Goal: Information Seeking & Learning: Learn about a topic

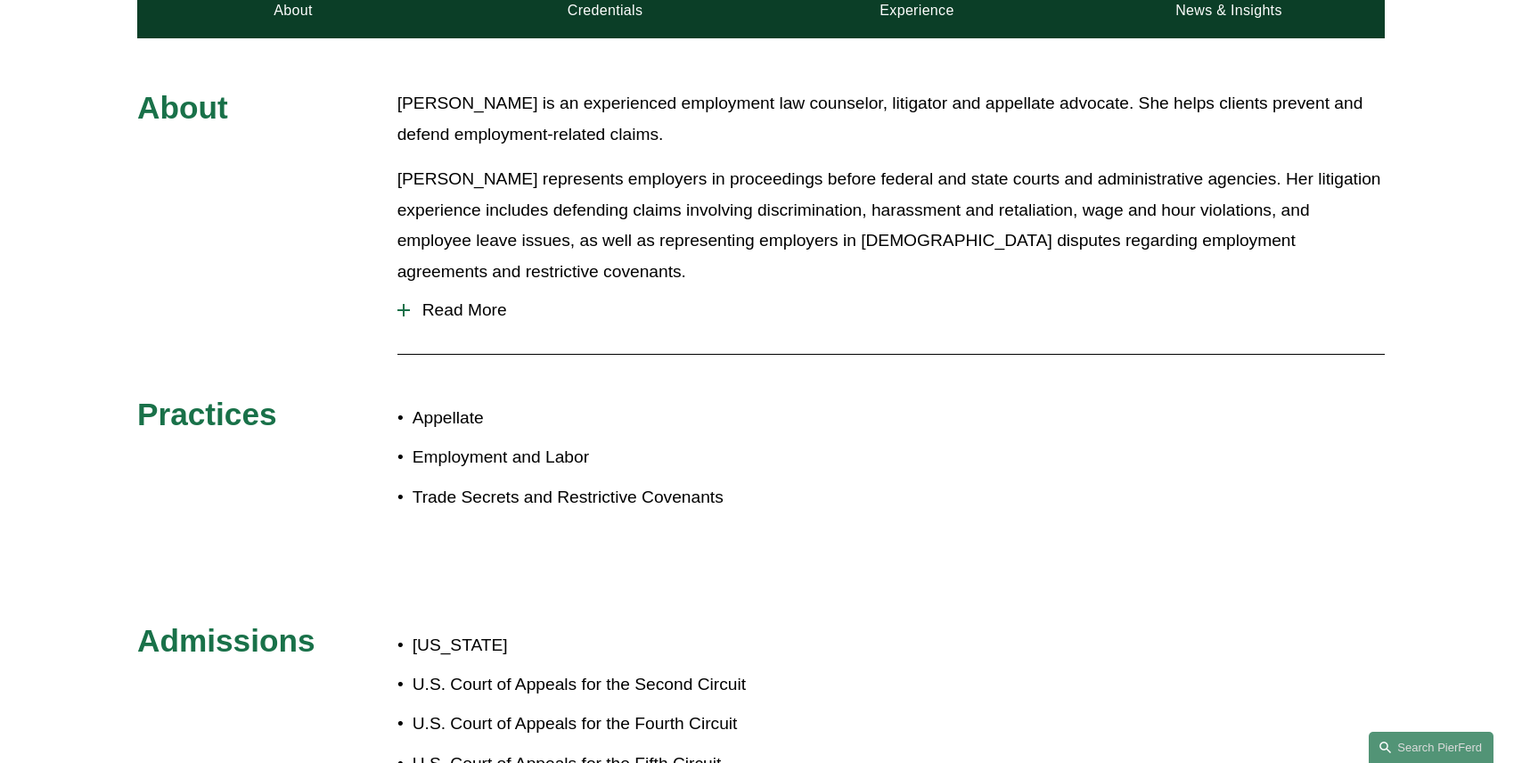
scroll to position [756, 0]
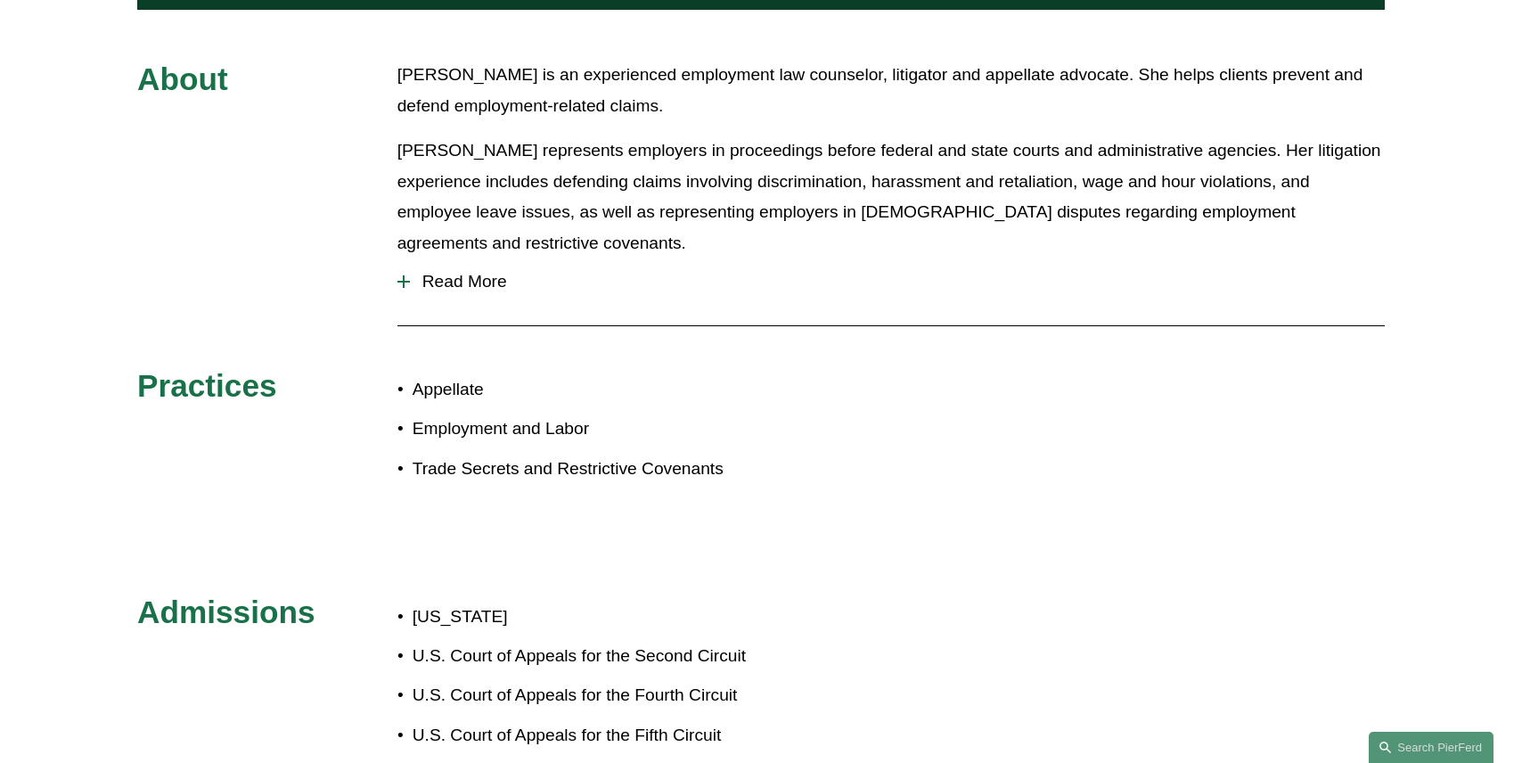
click at [493, 272] on span "Read More" at bounding box center [897, 282] width 975 height 20
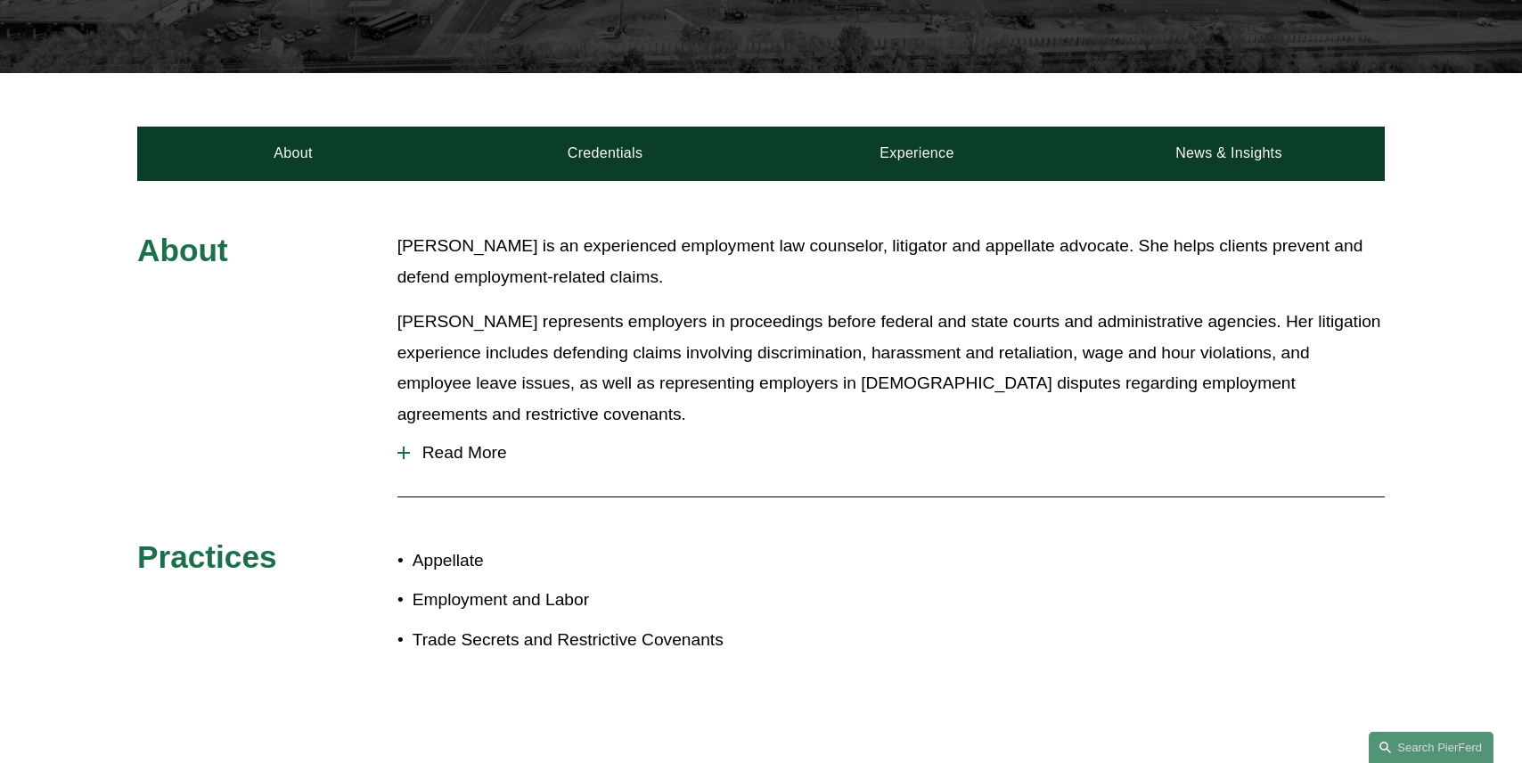
scroll to position [455, 0]
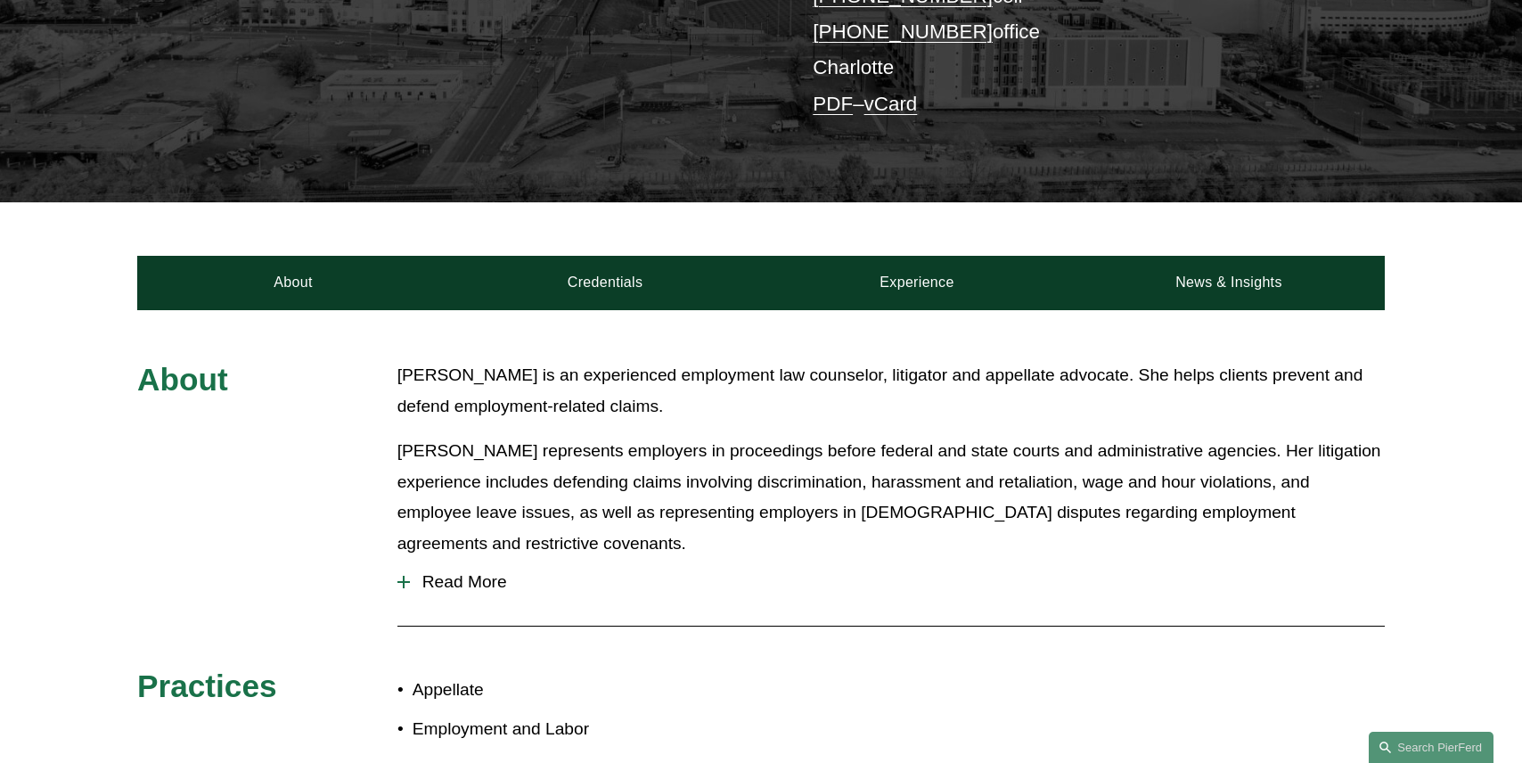
click at [405, 576] on div at bounding box center [403, 582] width 12 height 12
click at [470, 572] on span "Read More" at bounding box center [897, 582] width 975 height 20
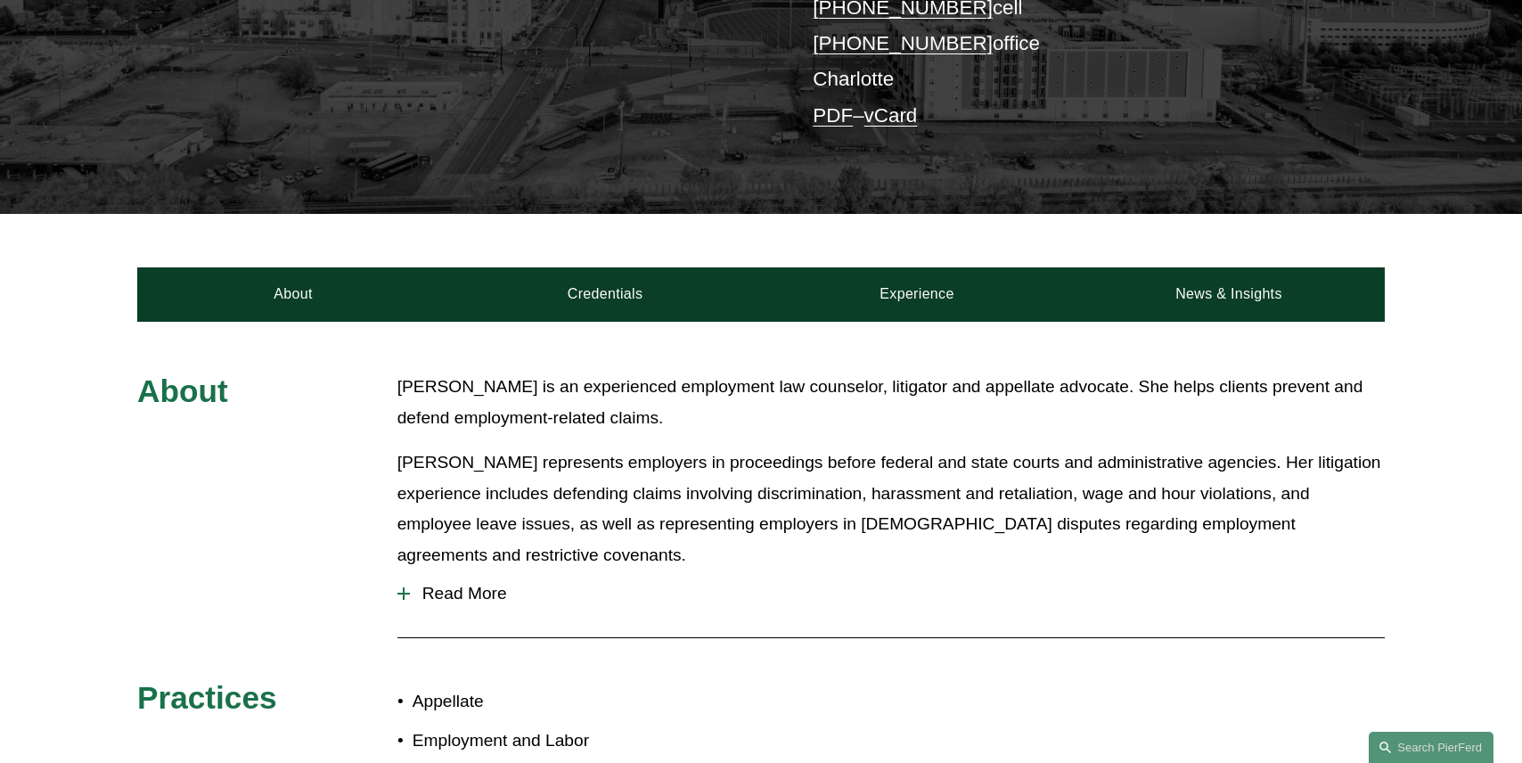
scroll to position [438, 0]
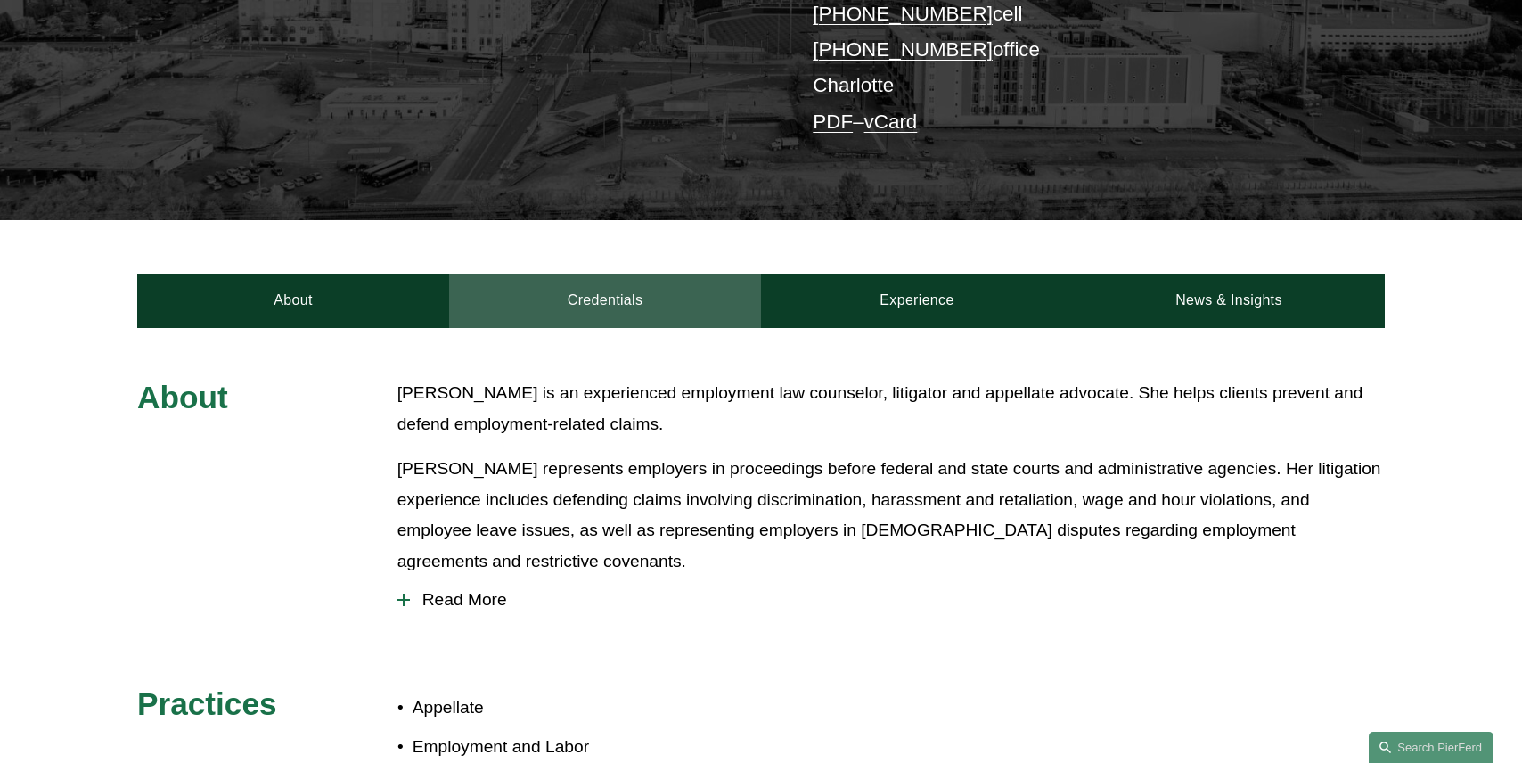
click at [626, 274] on link "Credentials" at bounding box center [605, 300] width 312 height 53
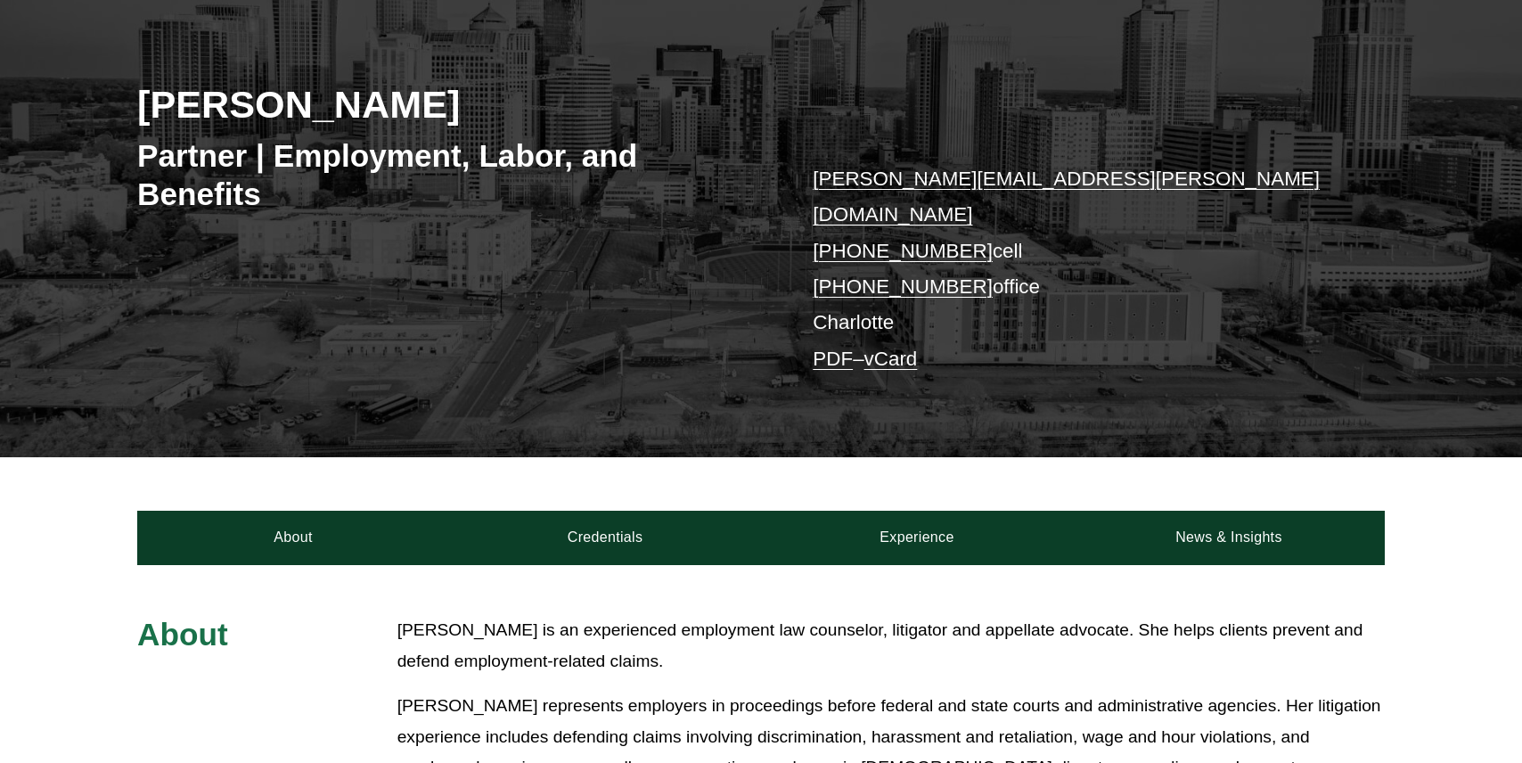
scroll to position [180, 0]
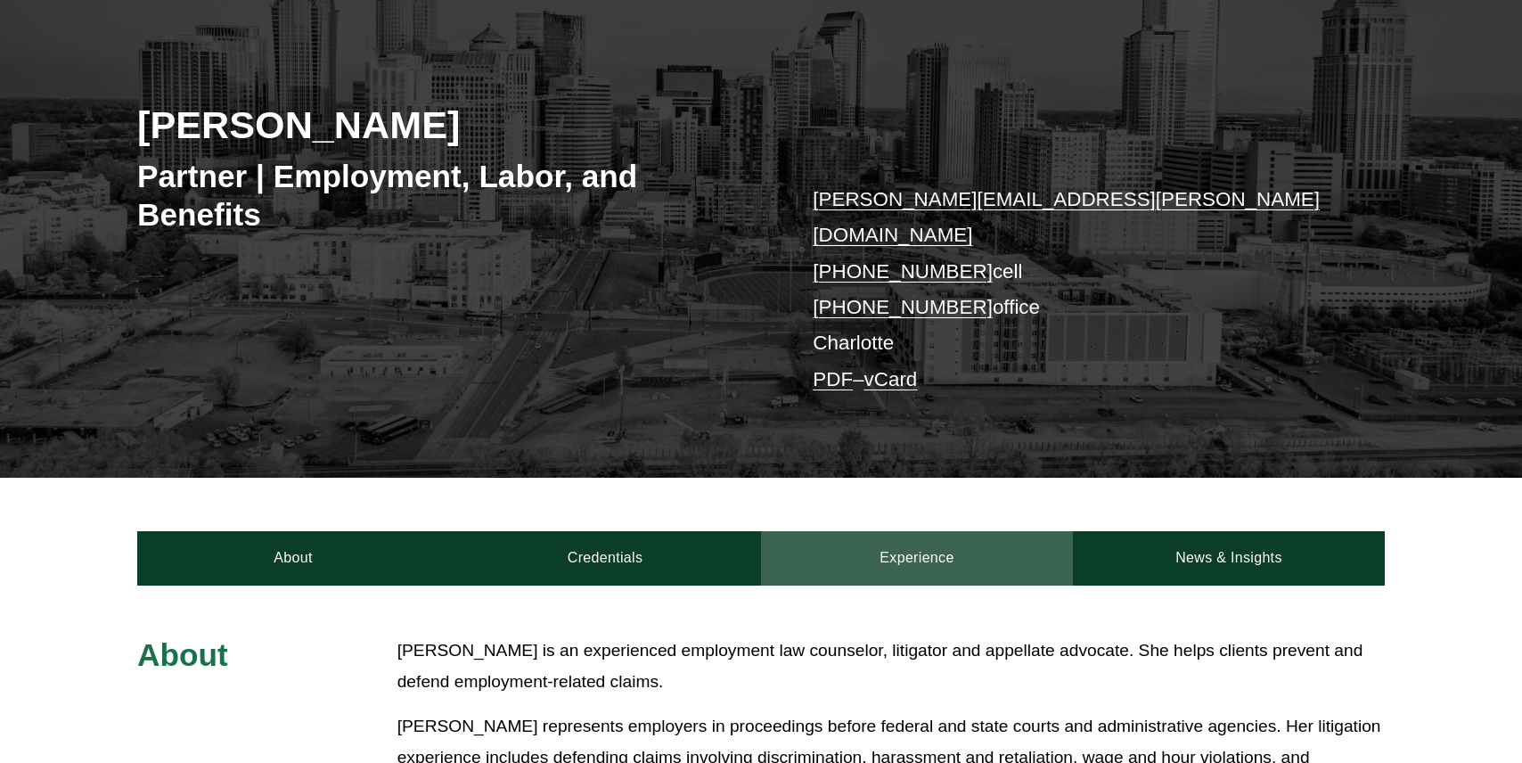
click at [945, 536] on link "Experience" at bounding box center [917, 557] width 312 height 53
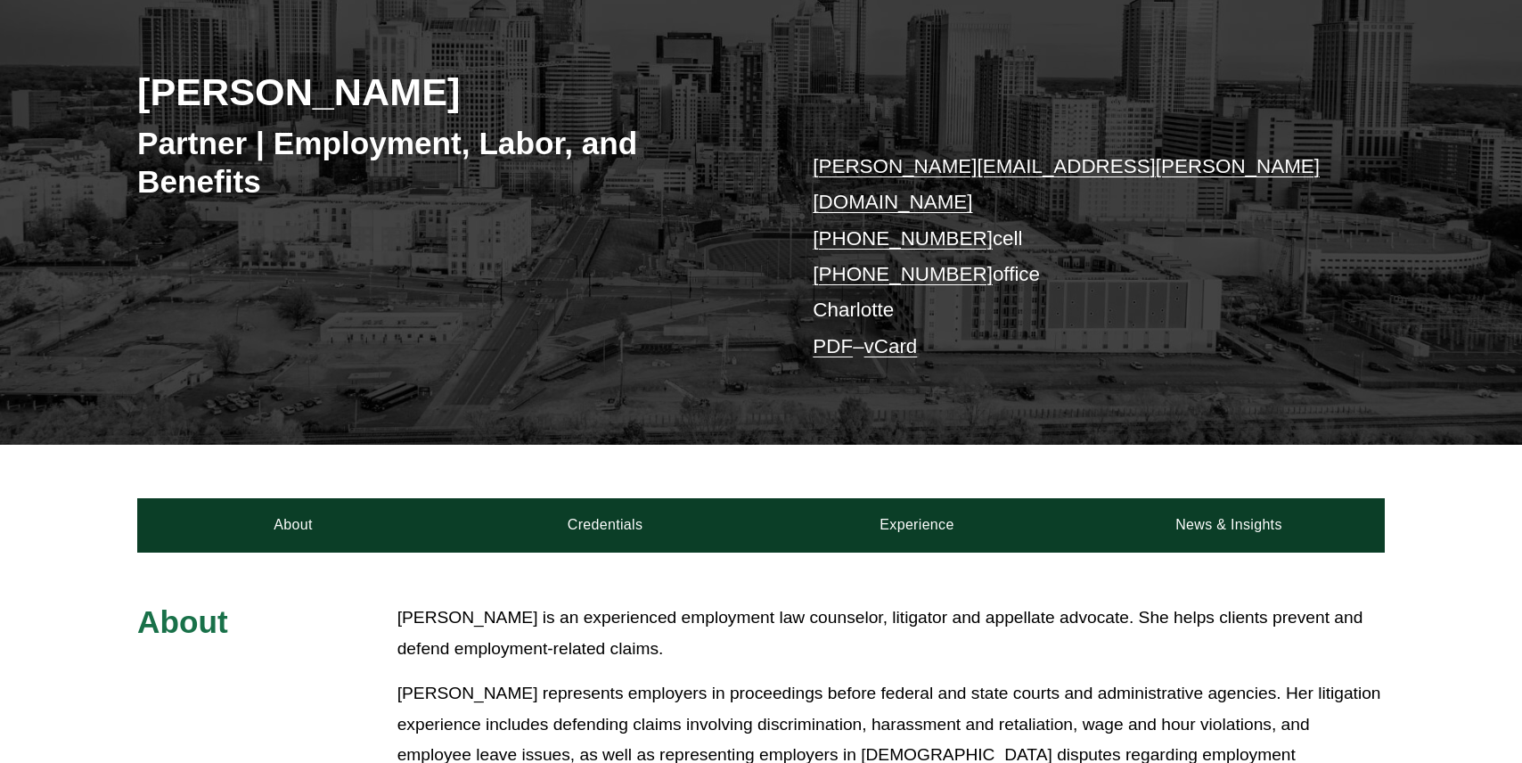
scroll to position [171, 0]
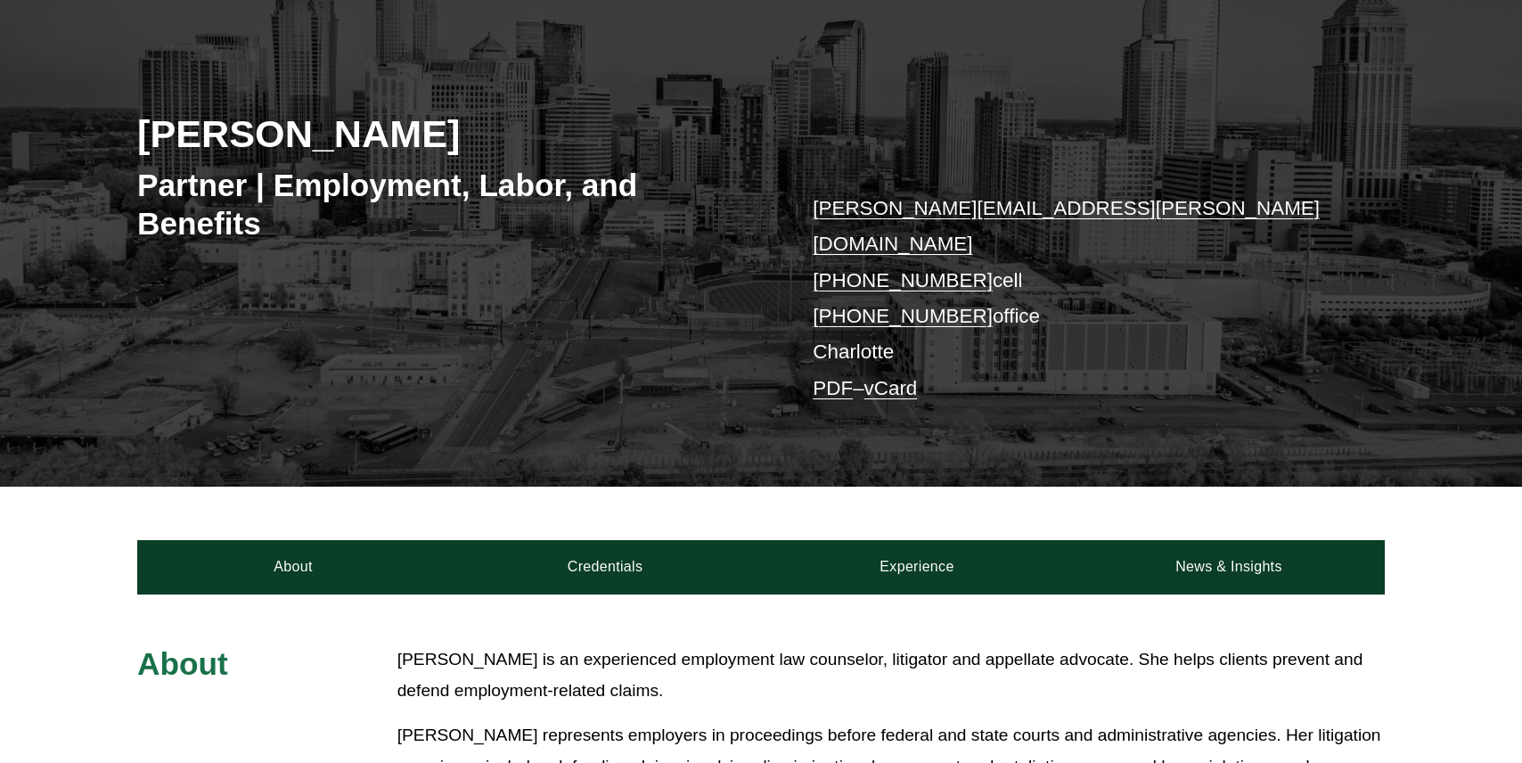
click at [829, 377] on link "PDF" at bounding box center [833, 388] width 40 height 22
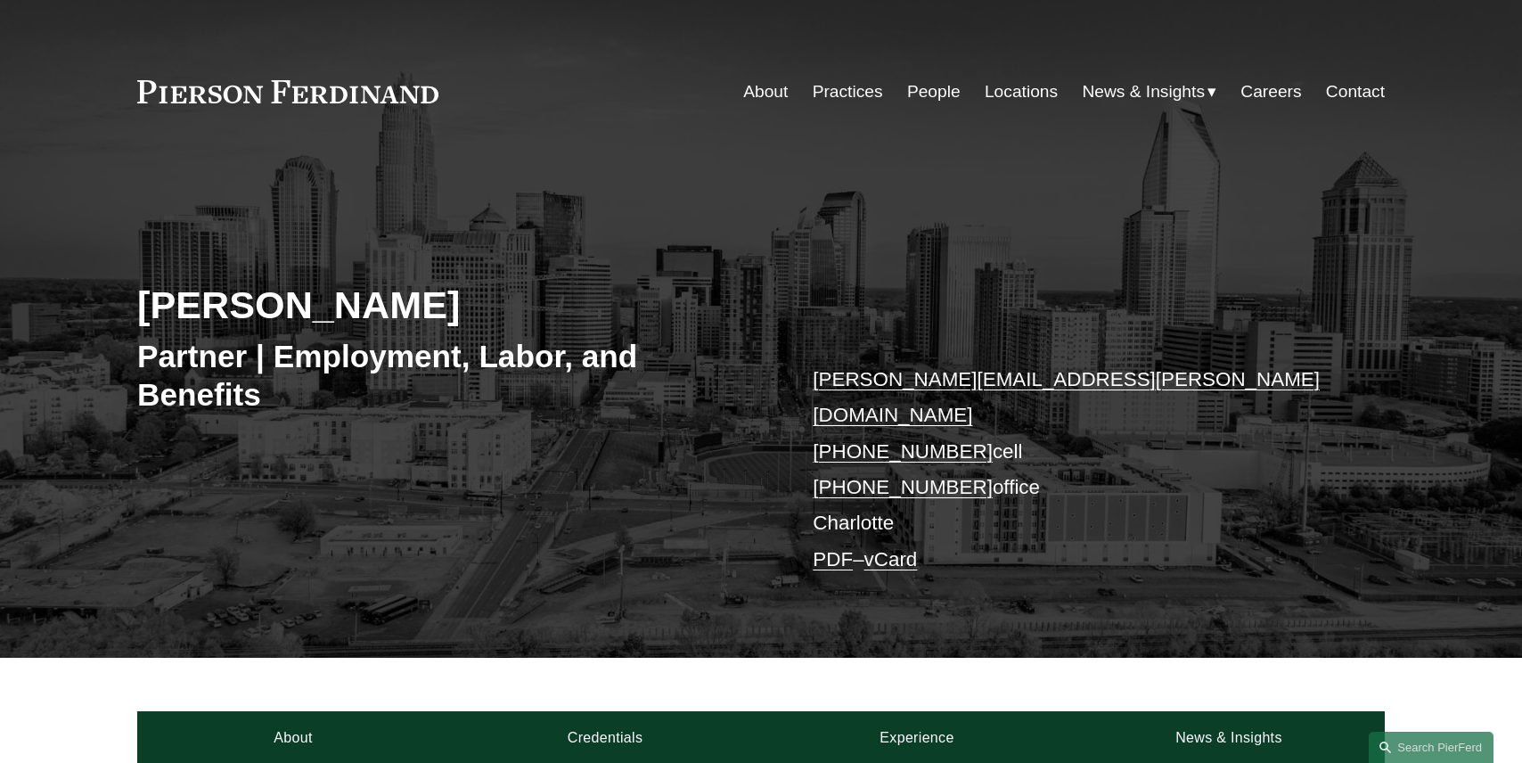
click at [764, 92] on link "About" at bounding box center [765, 92] width 45 height 34
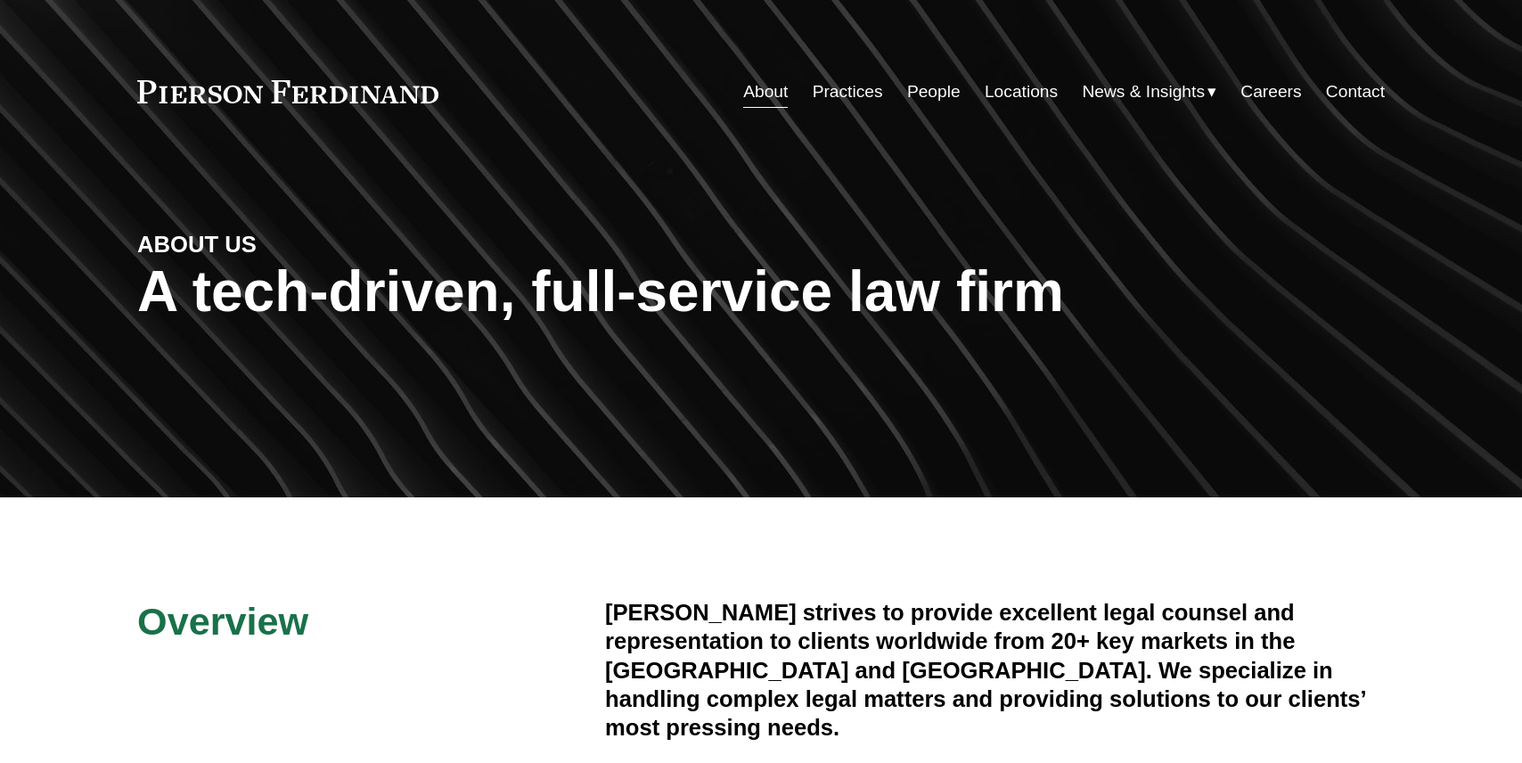
click at [930, 95] on link "People" at bounding box center [933, 92] width 53 height 34
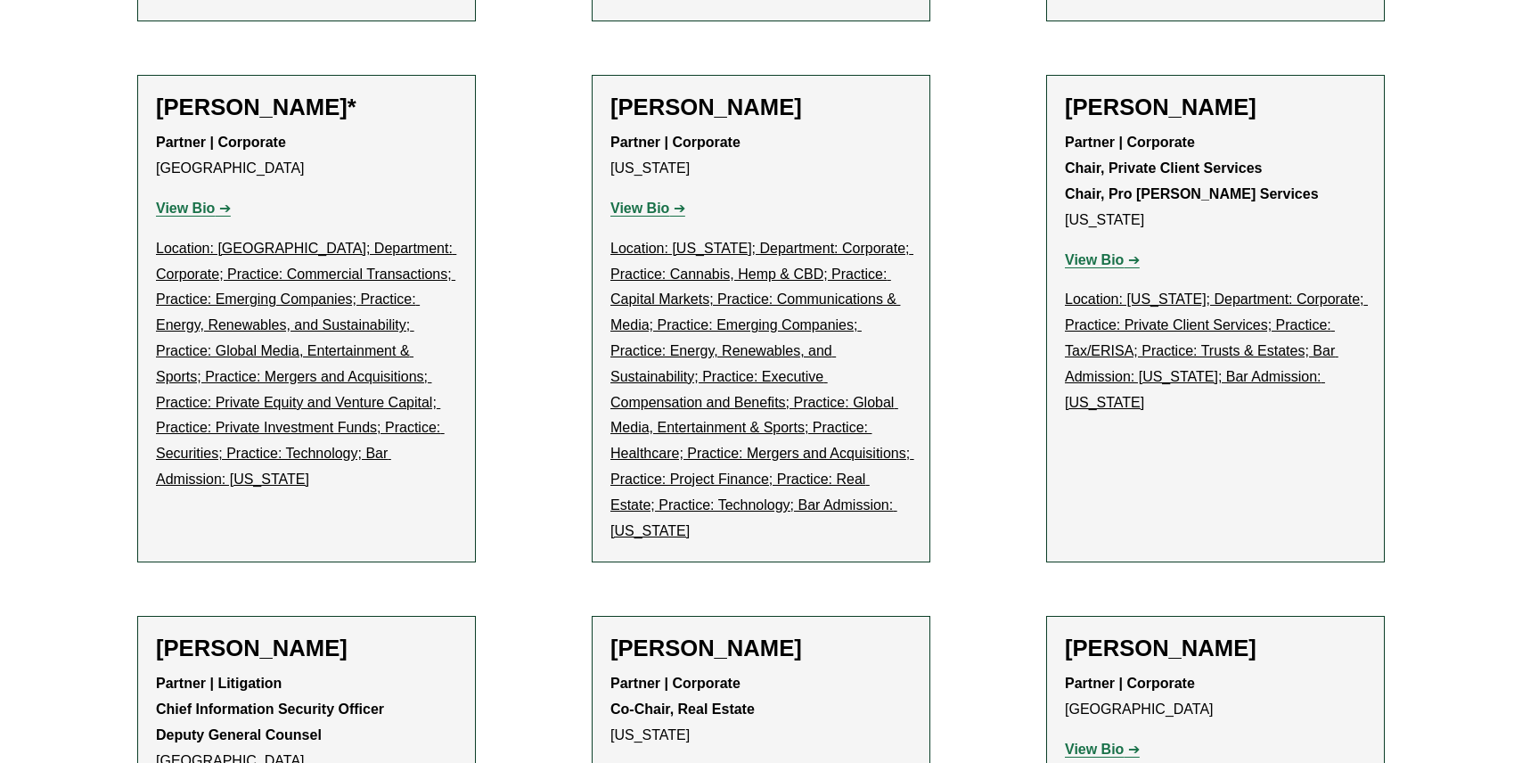
scroll to position [40152, 0]
